Goal: Find specific page/section: Find specific page/section

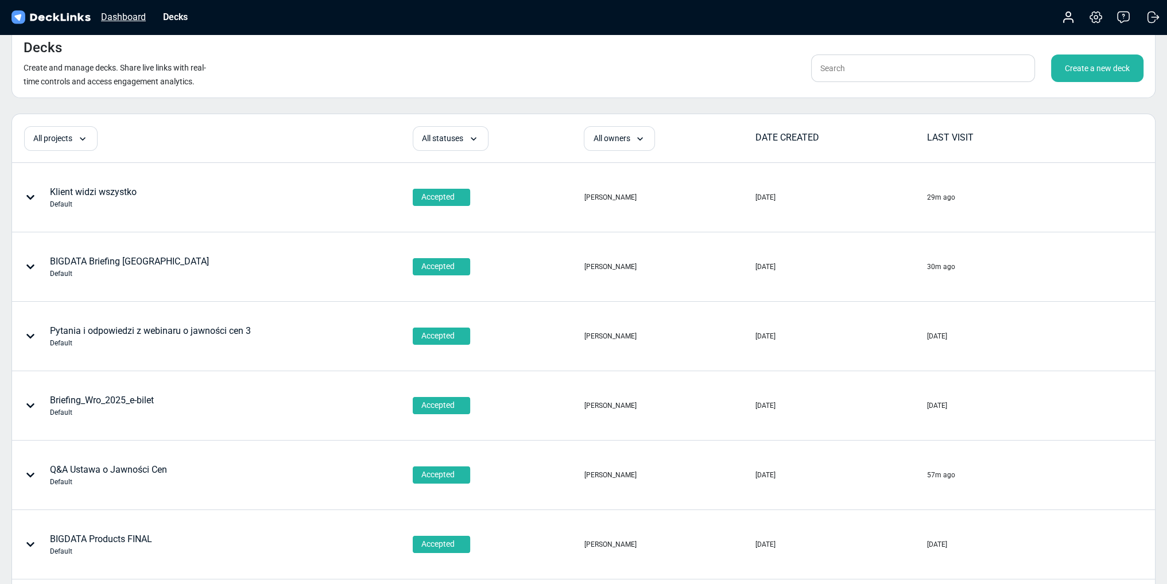
click at [122, 15] on div "Dashboard" at bounding box center [123, 17] width 56 height 14
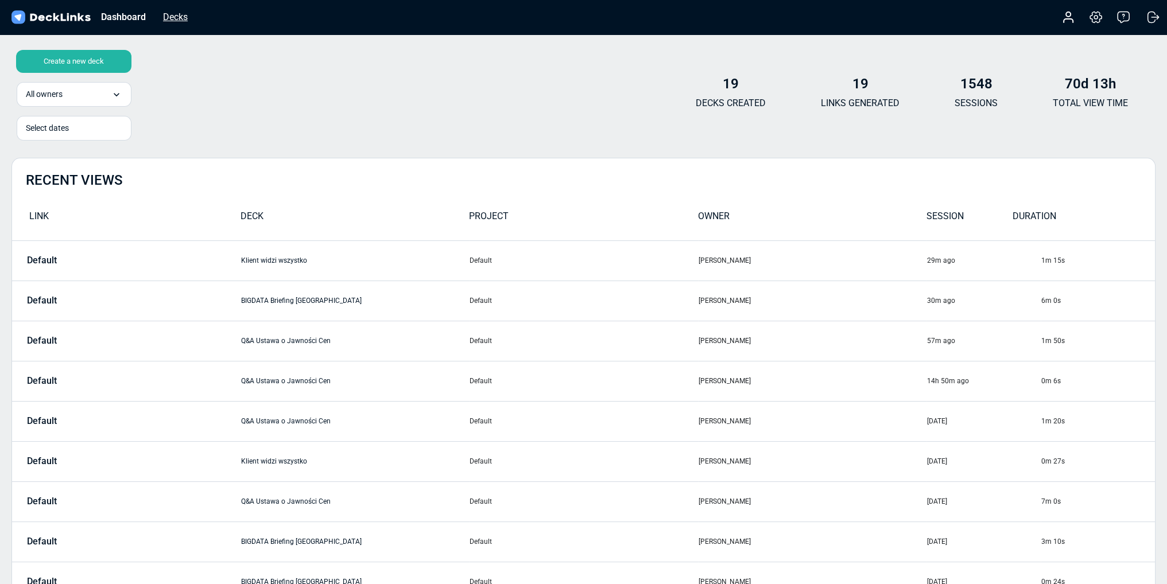
click at [186, 10] on div "Decks" at bounding box center [175, 17] width 36 height 14
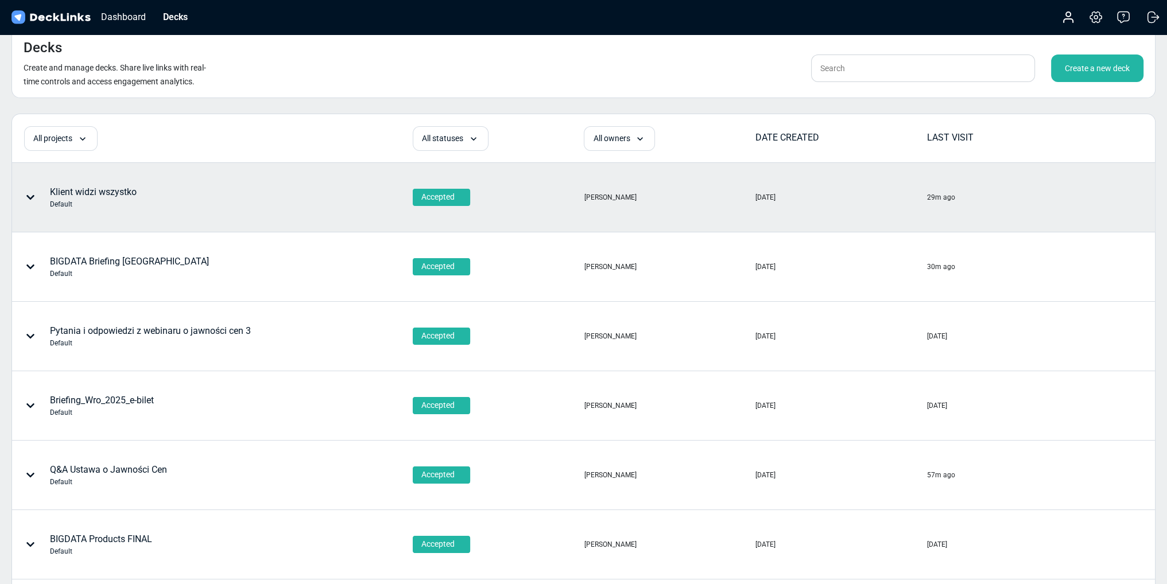
click at [90, 193] on div "Klient widzi wszystko Default" at bounding box center [93, 197] width 87 height 24
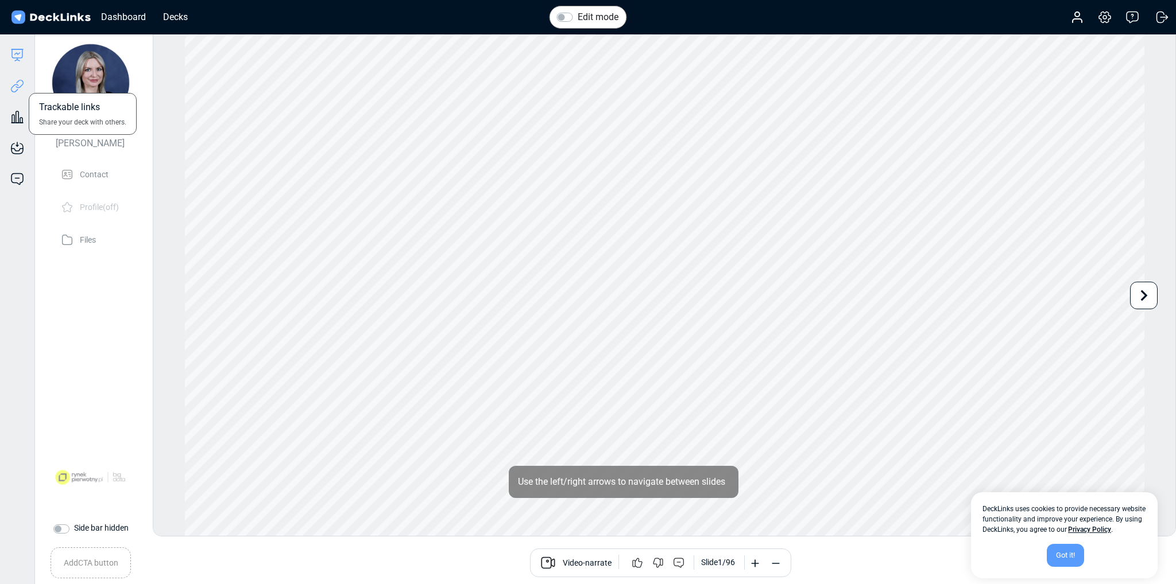
click at [14, 88] on icon at bounding box center [17, 86] width 14 height 14
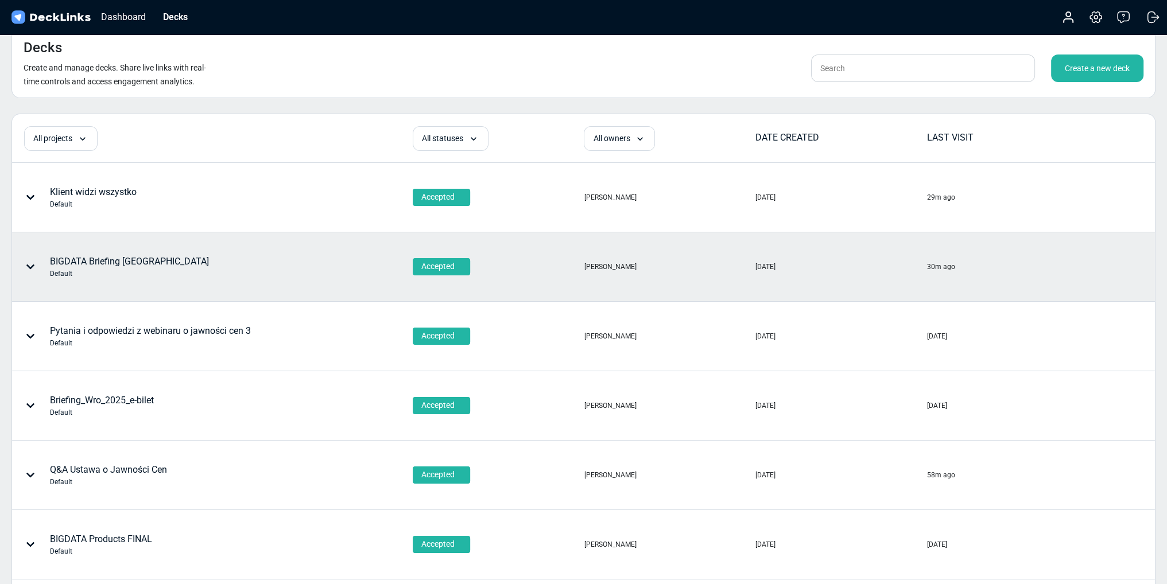
click at [100, 261] on div "BIGDATA Briefing Wrocław Default" at bounding box center [129, 267] width 159 height 24
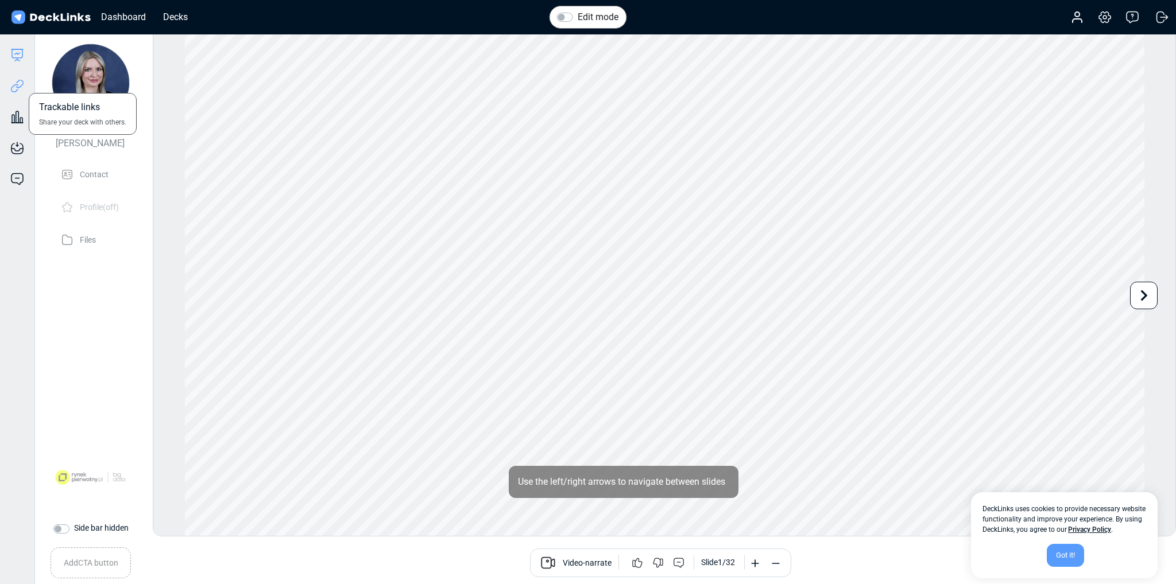
click at [10, 91] on icon at bounding box center [17, 86] width 14 height 14
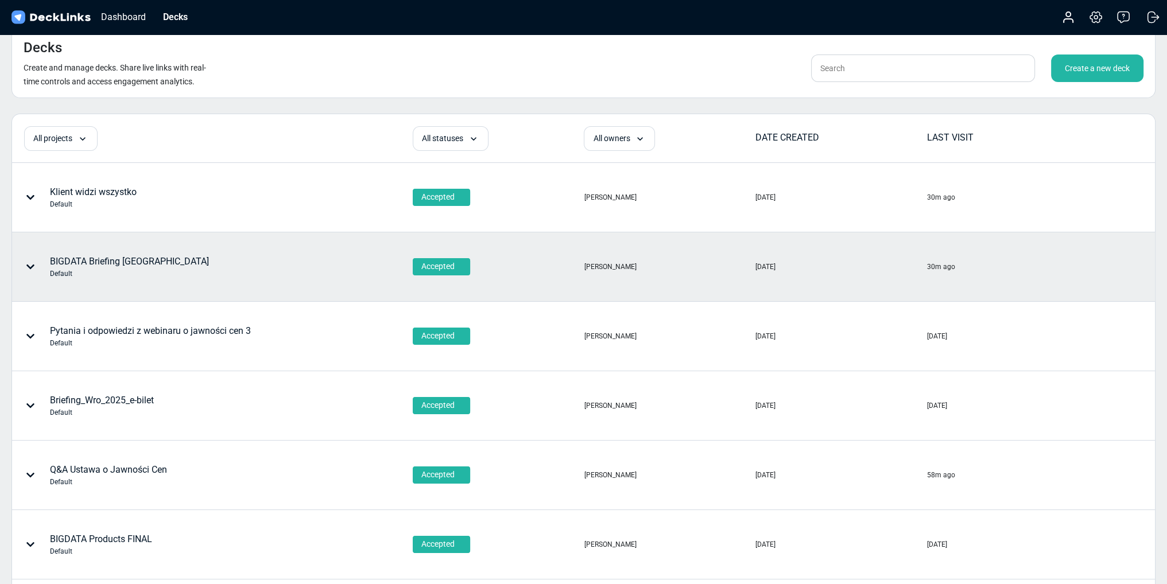
click at [122, 258] on div "BIGDATA Briefing Wrocław Default" at bounding box center [129, 267] width 159 height 24
